Goal: Ask a question

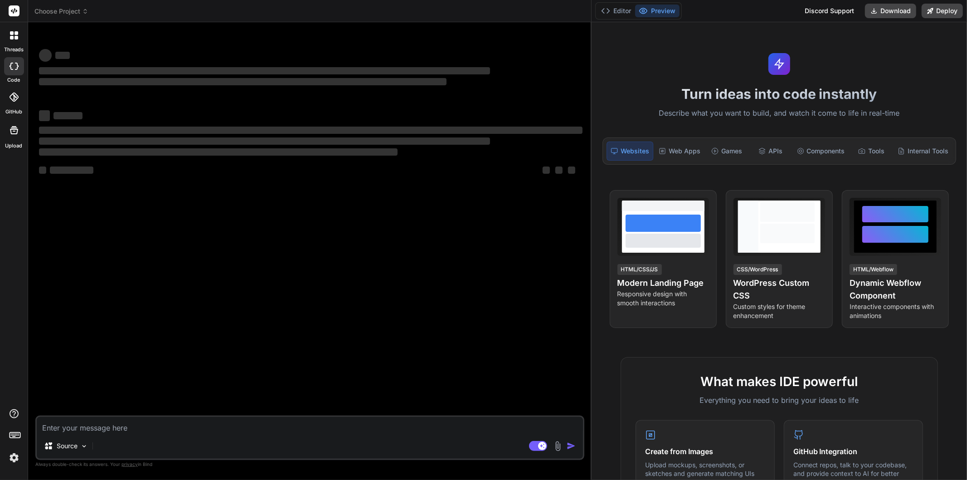
drag, startPoint x: 337, startPoint y: 138, endPoint x: 967, endPoint y: 133, distance: 629.6
click at [967, 133] on div "Choose Project Created with Pixso. Bind AI Web Search Created with Pixso. Code …" at bounding box center [497, 240] width 939 height 480
click at [223, 433] on textarea at bounding box center [310, 425] width 547 height 16
click at [189, 428] on textarea at bounding box center [310, 425] width 547 height 16
click at [151, 194] on div "‌ ‌ ‌ ‌ ‌ ‌ ‌ ‌ ‌ ‌ ‌ ‌ ‌ ‌" at bounding box center [310, 222] width 547 height 386
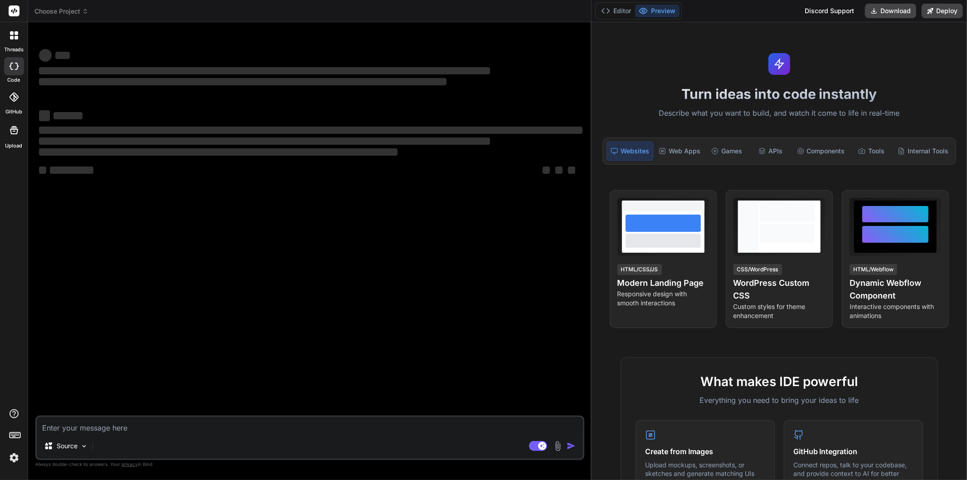
type textarea "x"
click at [395, 327] on div "‌ ‌ ‌ ‌ ‌ ‌ ‌ ‌ ‌ ‌ ‌ ‌ ‌ ‌" at bounding box center [310, 222] width 547 height 386
click at [74, 427] on textarea at bounding box center [310, 425] width 547 height 16
type textarea "h"
type textarea "x"
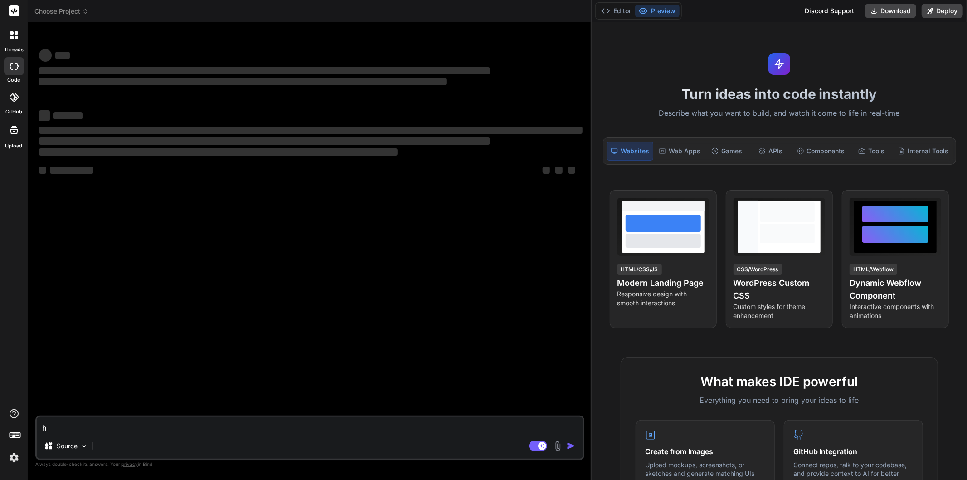
type textarea "hi"
type textarea "x"
click at [74, 427] on textarea "hi" at bounding box center [310, 425] width 547 height 16
type textarea "hi"
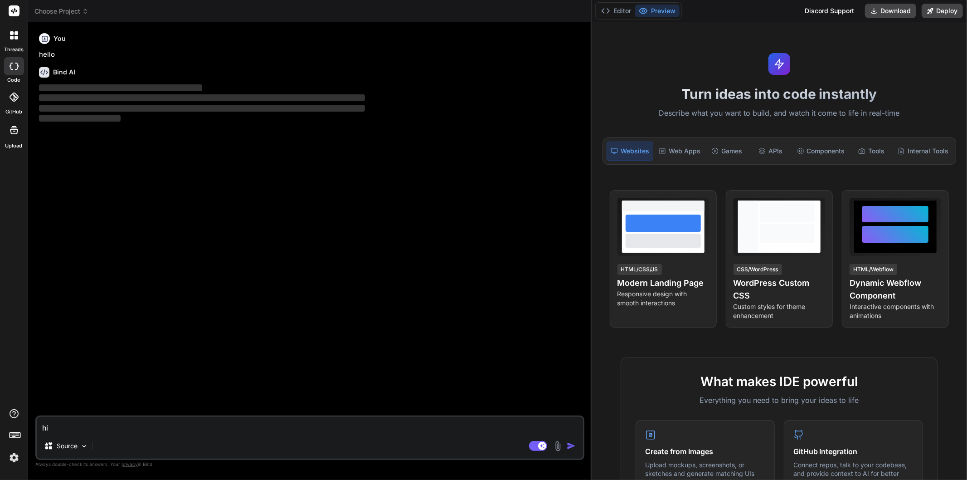
type textarea "x"
